Goal: Complete application form

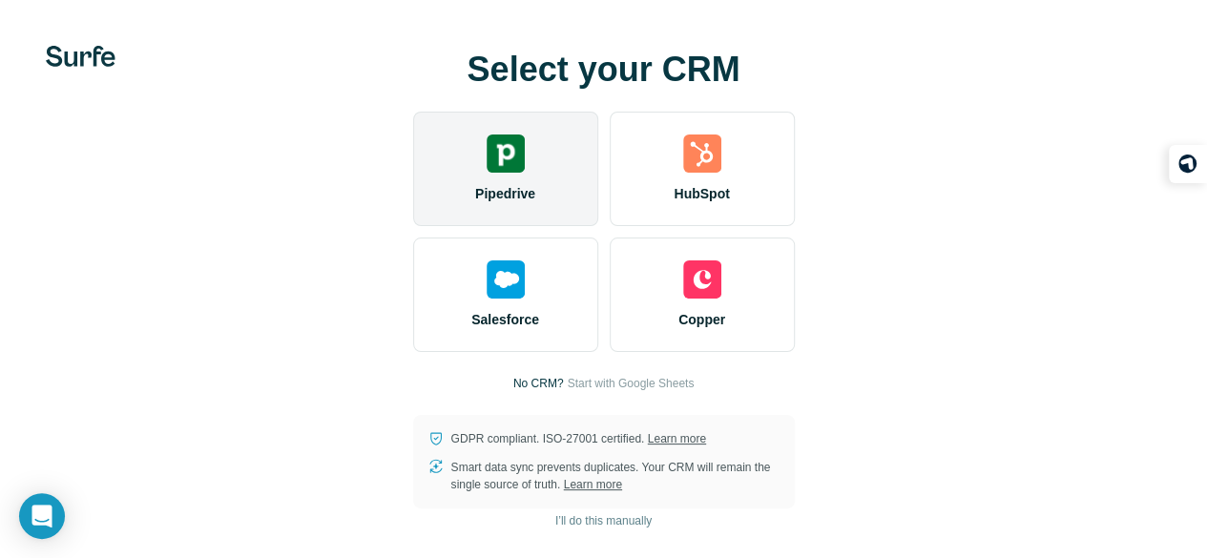
click at [413, 216] on div "Pipedrive" at bounding box center [505, 169] width 185 height 115
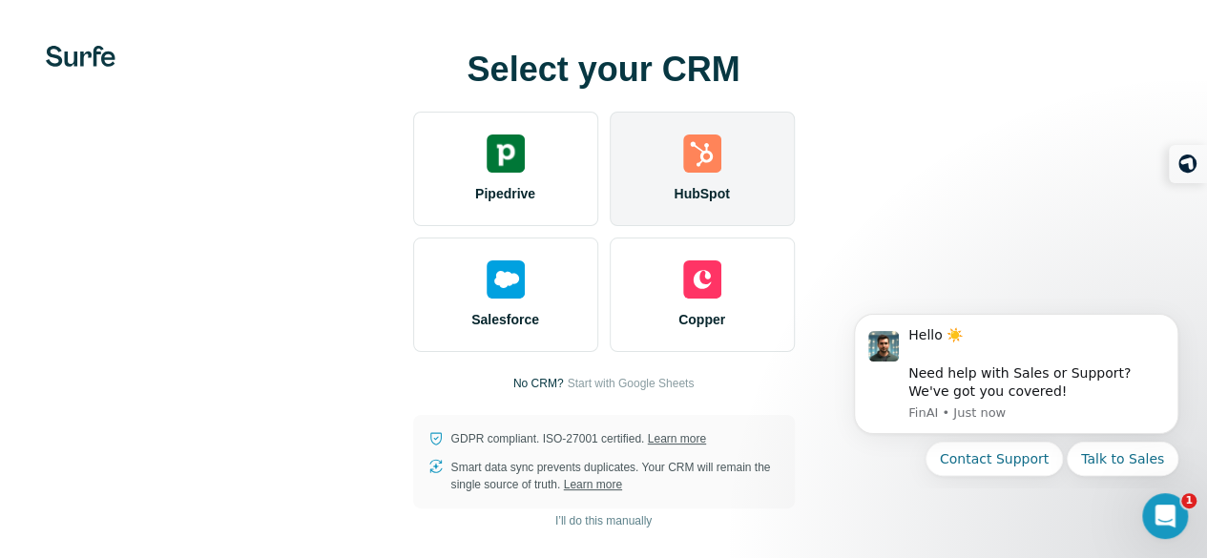
click at [674, 203] on span "HubSpot" at bounding box center [701, 193] width 55 height 19
